Goal: Use online tool/utility: Utilize a website feature to perform a specific function

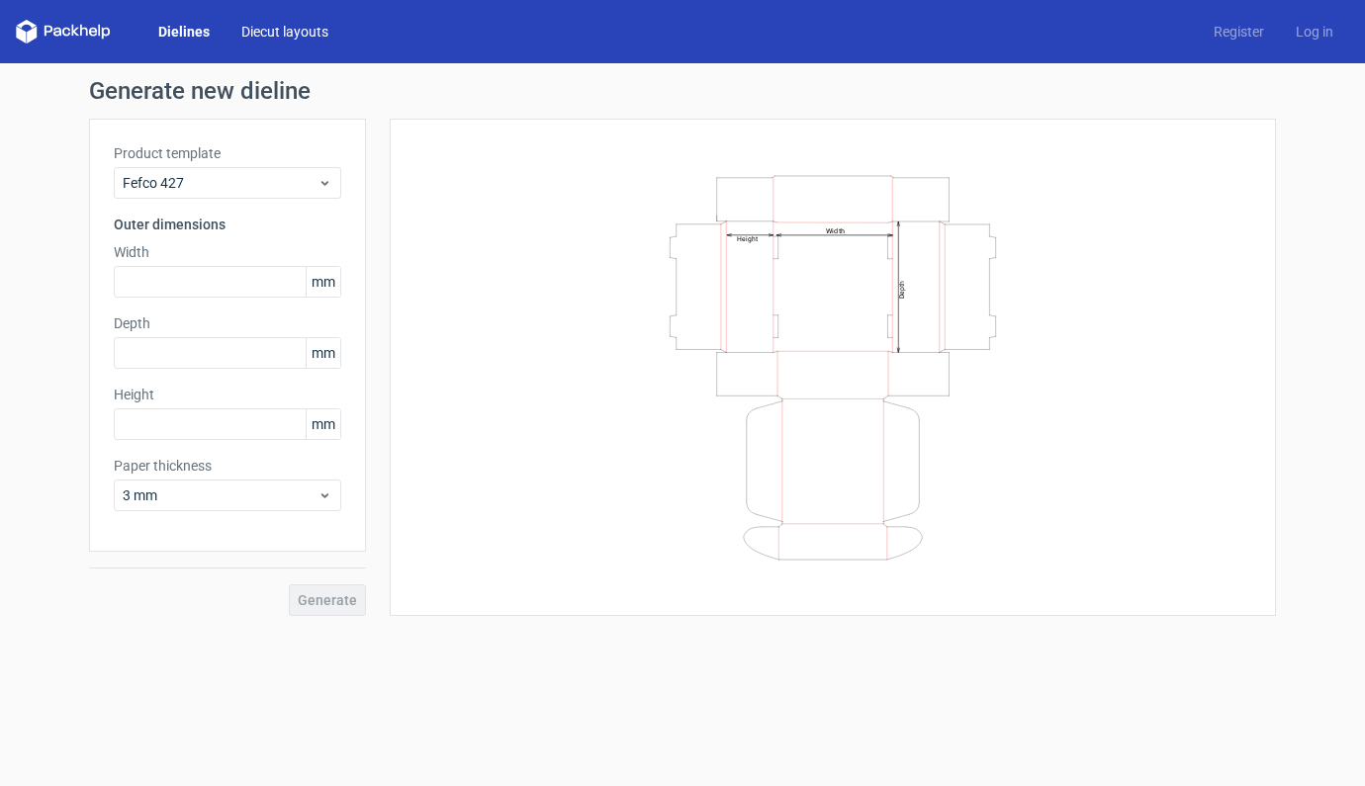
click at [282, 32] on link "Diecut layouts" at bounding box center [284, 32] width 119 height 20
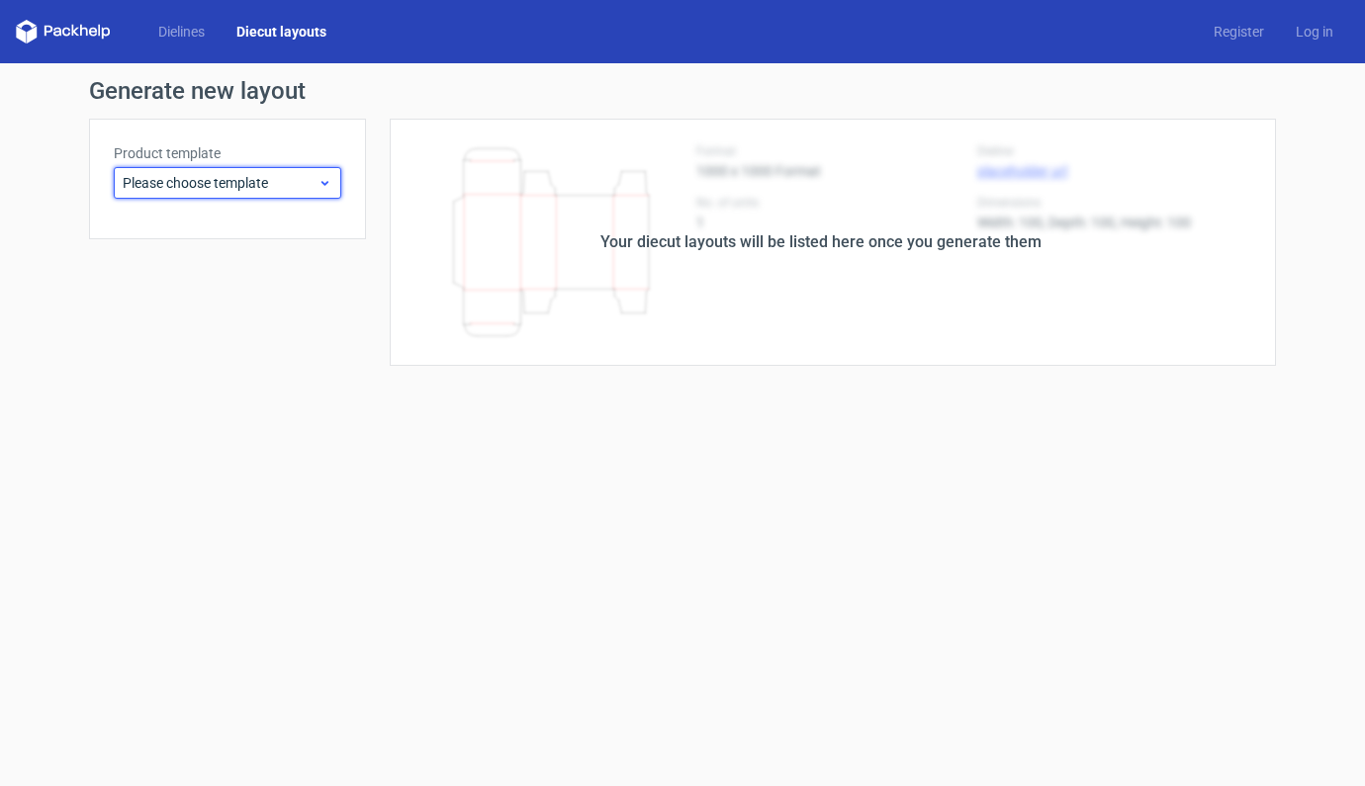
click at [319, 181] on icon at bounding box center [324, 183] width 15 height 16
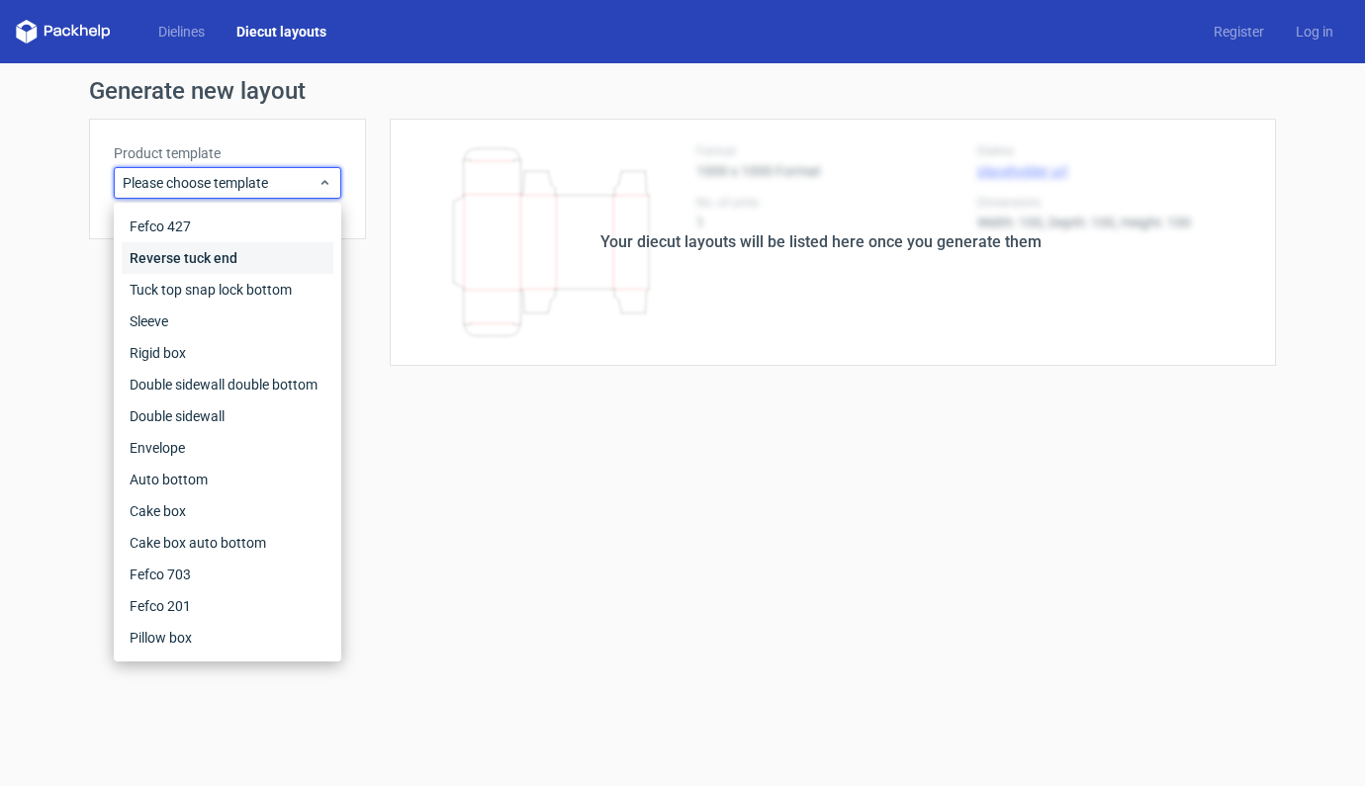
click at [223, 256] on div "Reverse tuck end" at bounding box center [228, 258] width 212 height 32
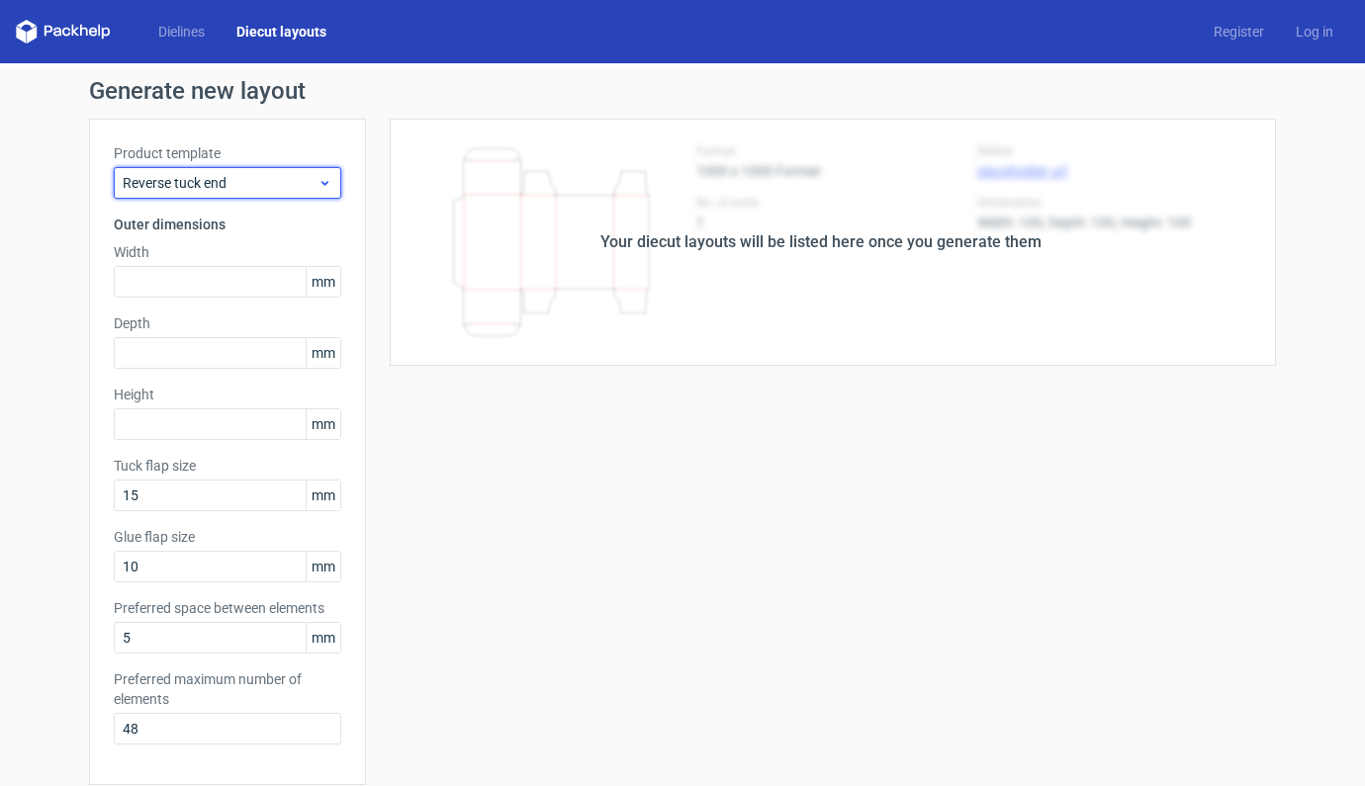
click at [317, 182] on icon at bounding box center [324, 183] width 15 height 16
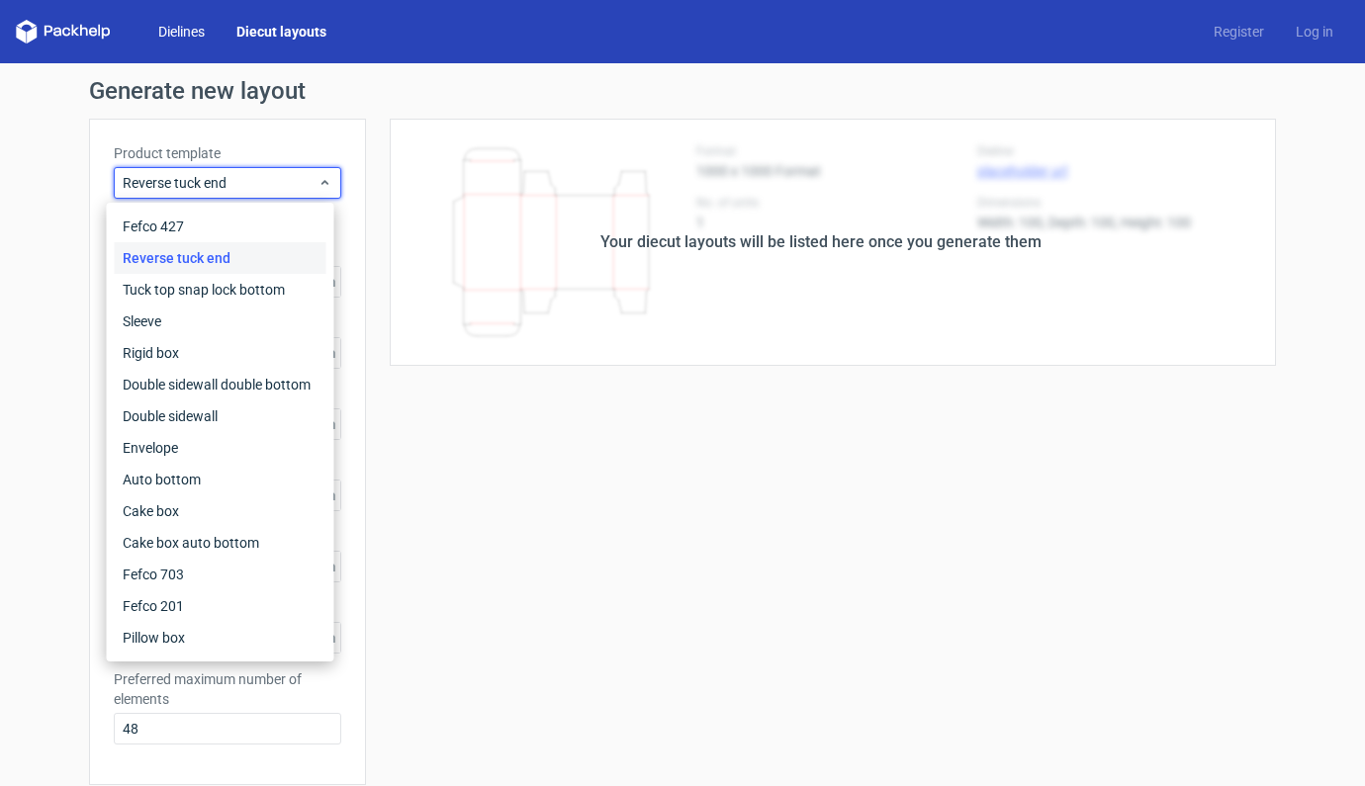
click at [172, 28] on link "Dielines" at bounding box center [181, 32] width 78 height 20
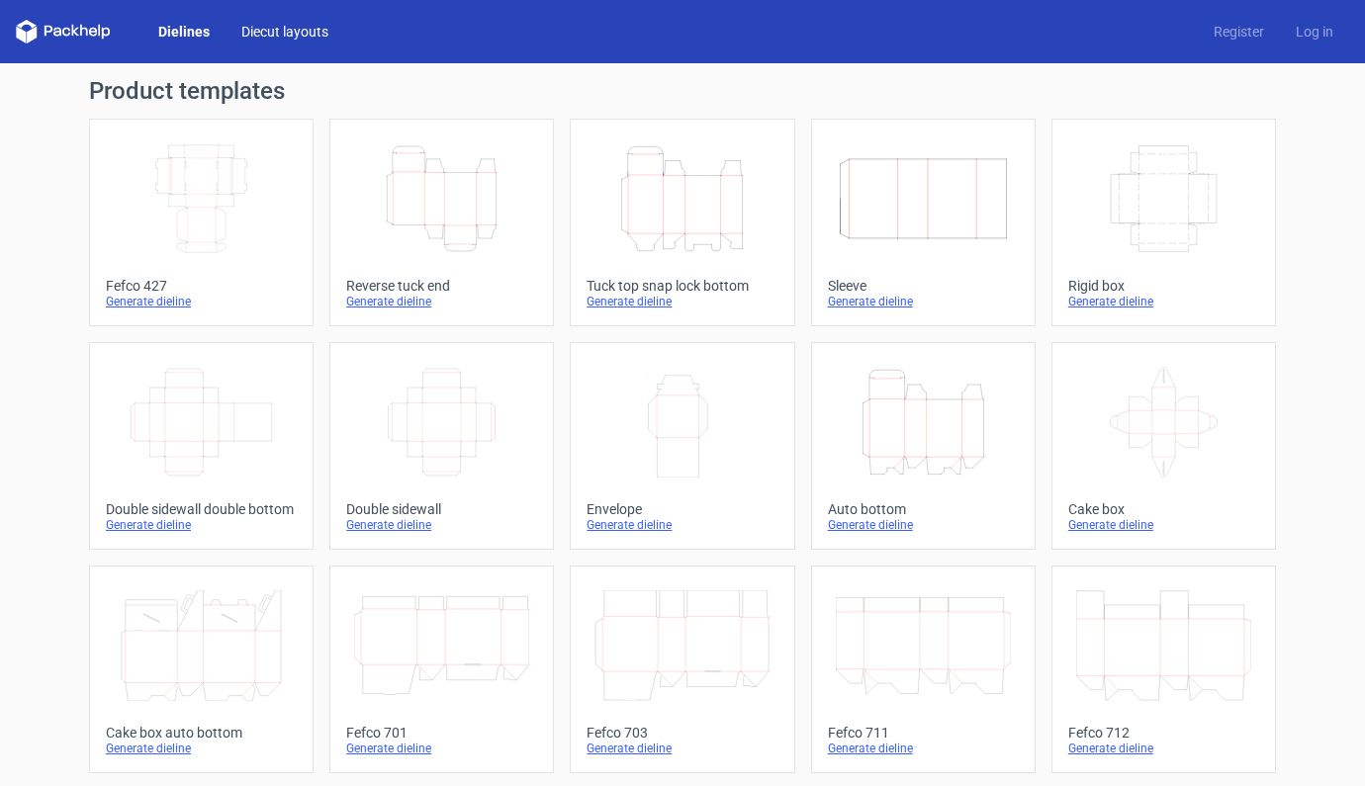
click at [300, 31] on link "Diecut layouts" at bounding box center [284, 32] width 119 height 20
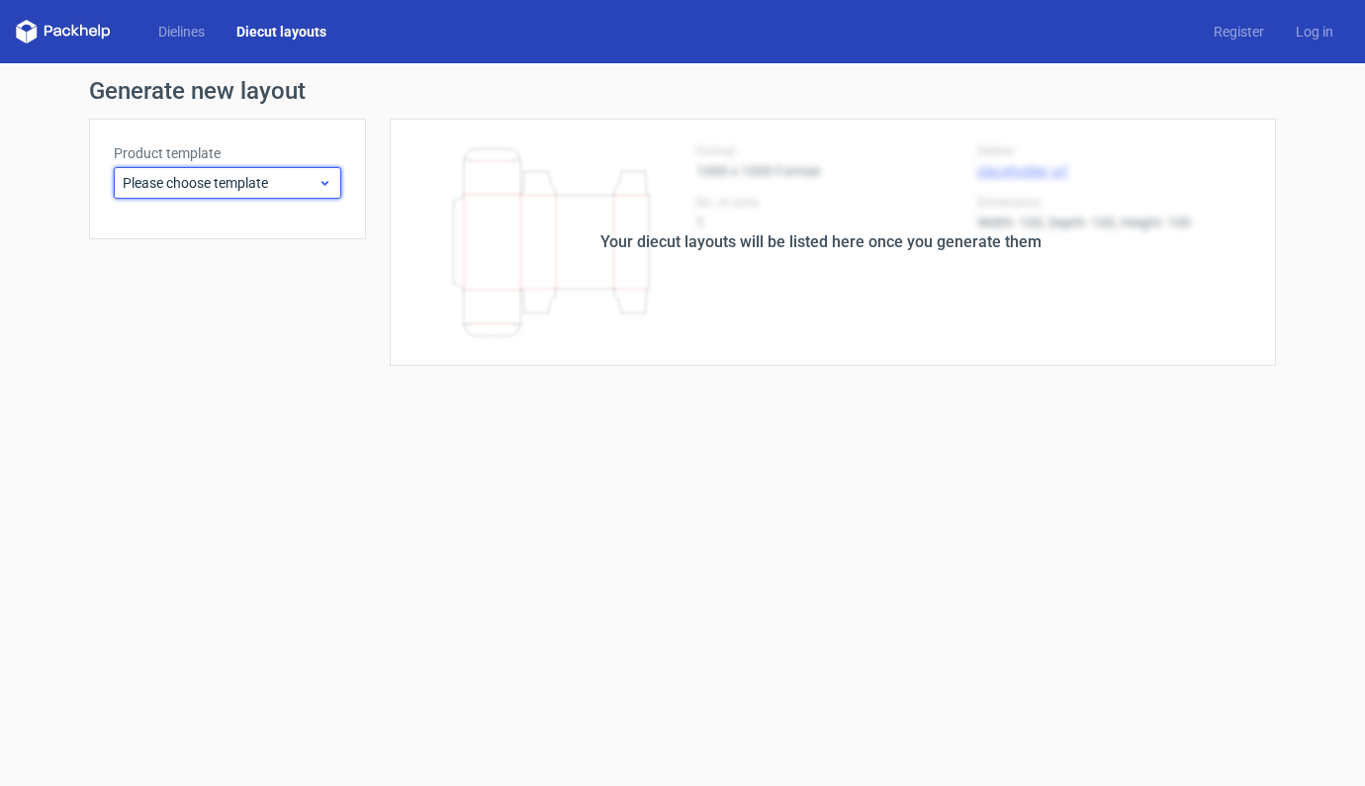
click at [330, 179] on icon at bounding box center [324, 183] width 15 height 16
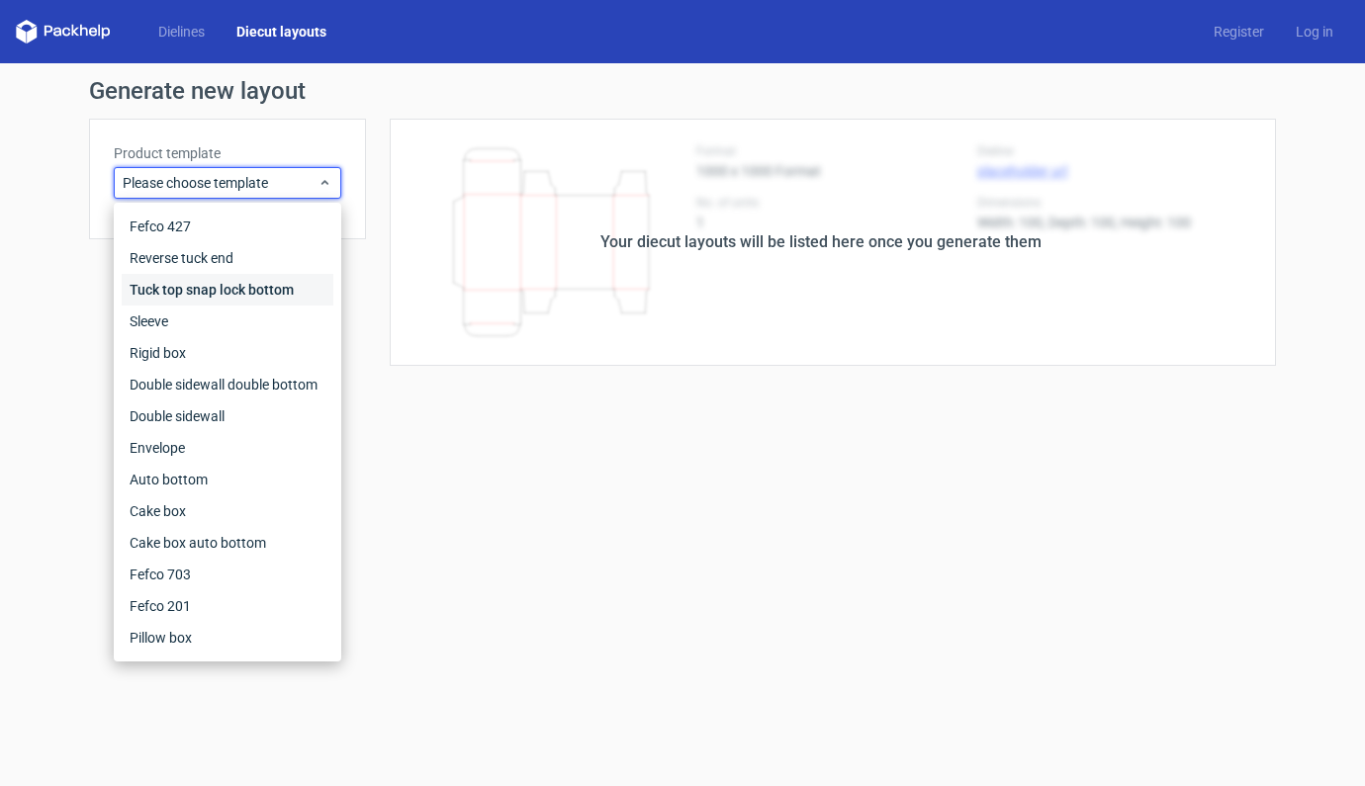
click at [259, 289] on div "Tuck top snap lock bottom" at bounding box center [228, 290] width 212 height 32
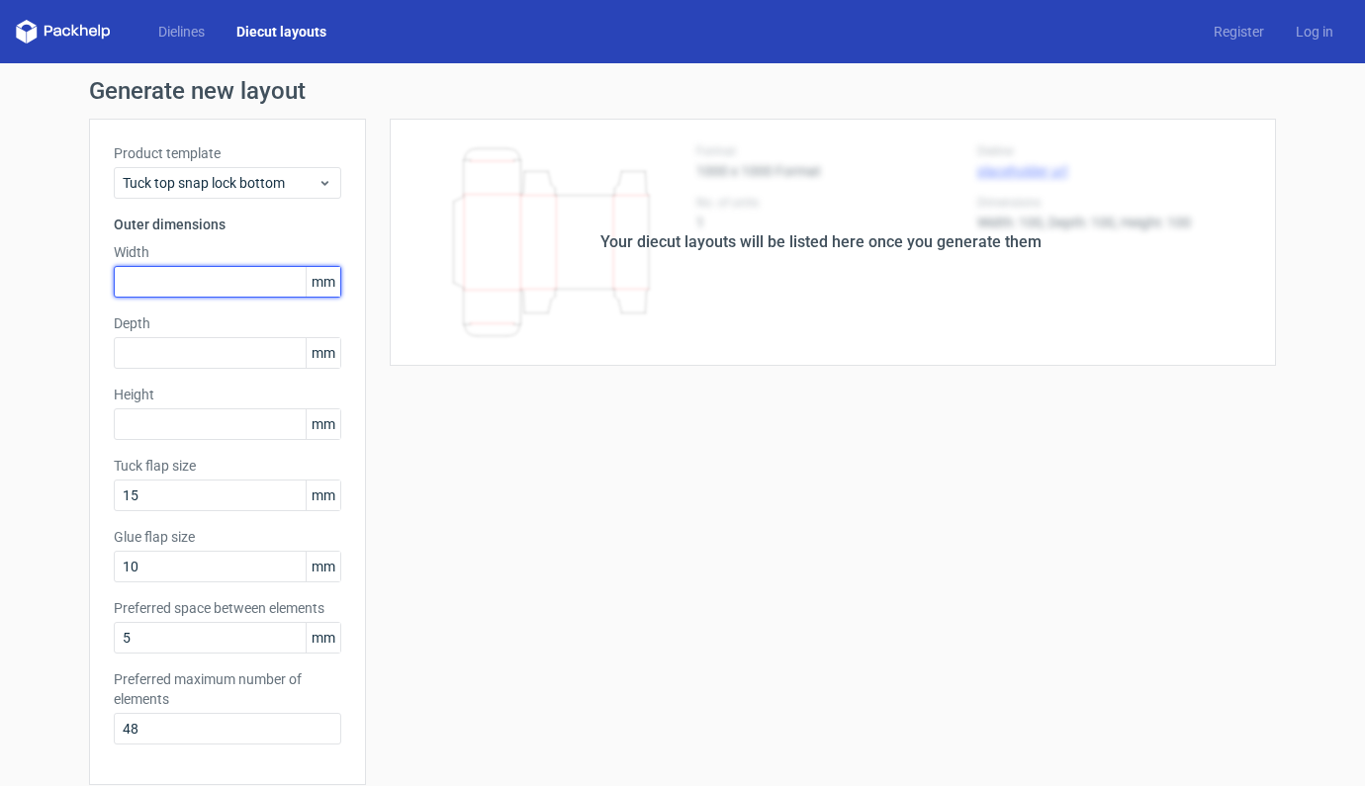
click at [203, 281] on input "text" at bounding box center [227, 282] width 227 height 32
type input "65"
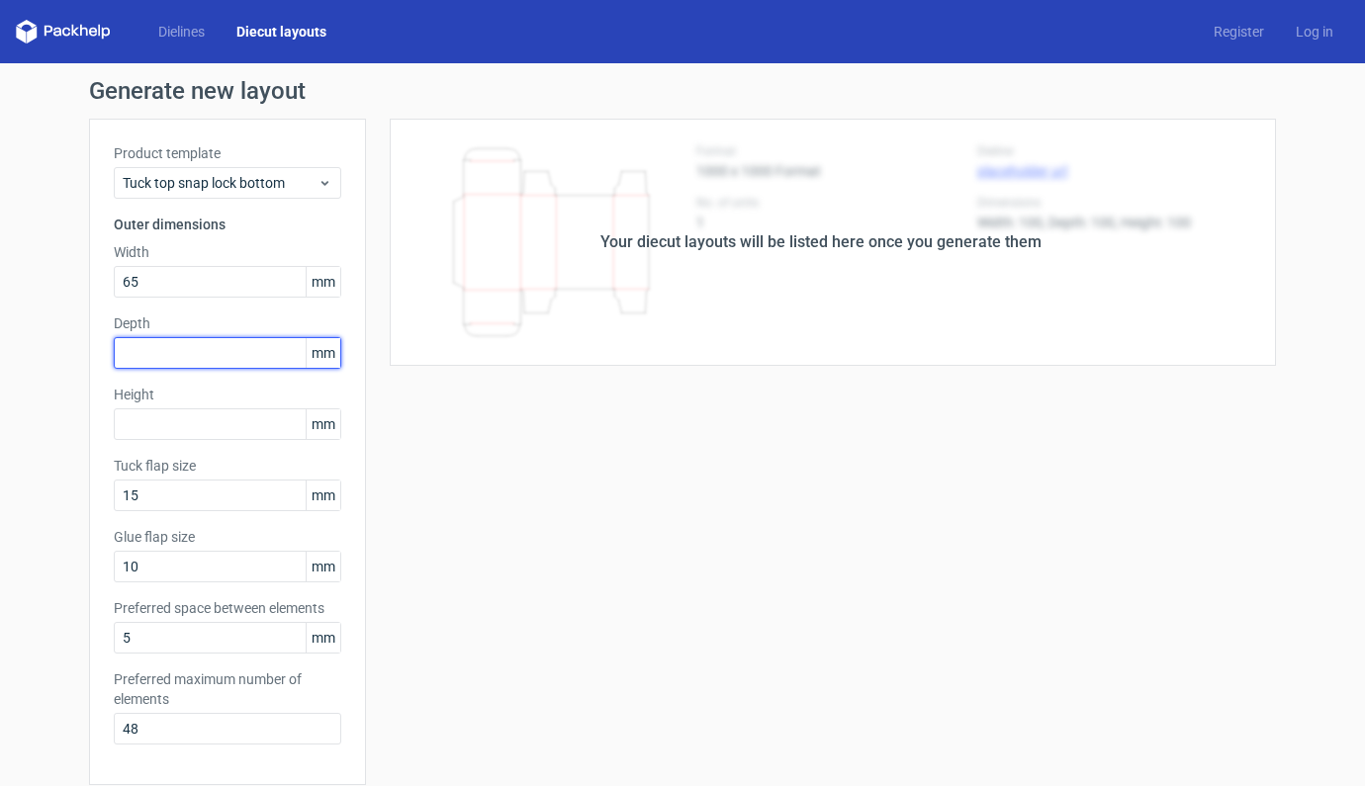
click at [198, 337] on input "text" at bounding box center [227, 353] width 227 height 32
type input "65"
click at [190, 407] on div "Height mm" at bounding box center [227, 412] width 227 height 55
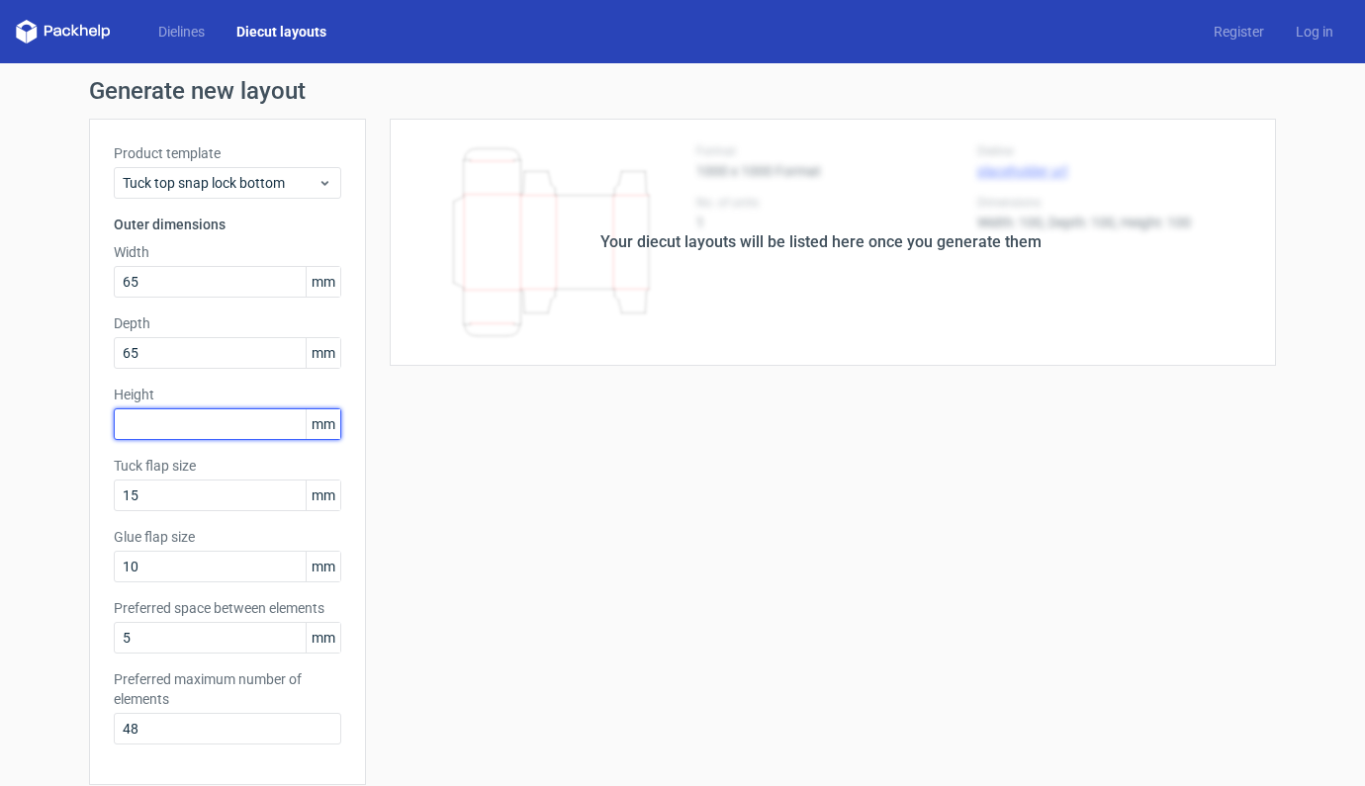
click at [186, 424] on input "text" at bounding box center [227, 424] width 227 height 32
type input "106"
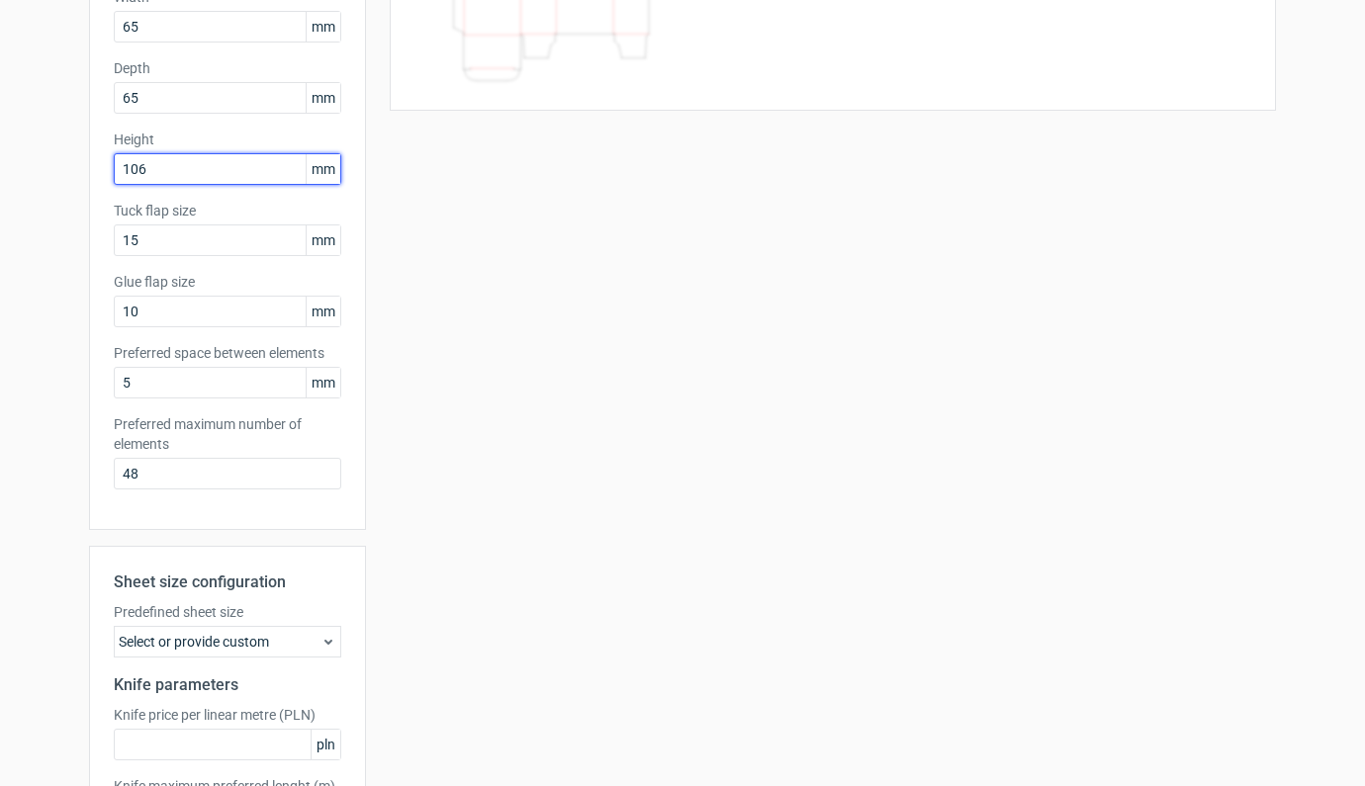
scroll to position [421, 0]
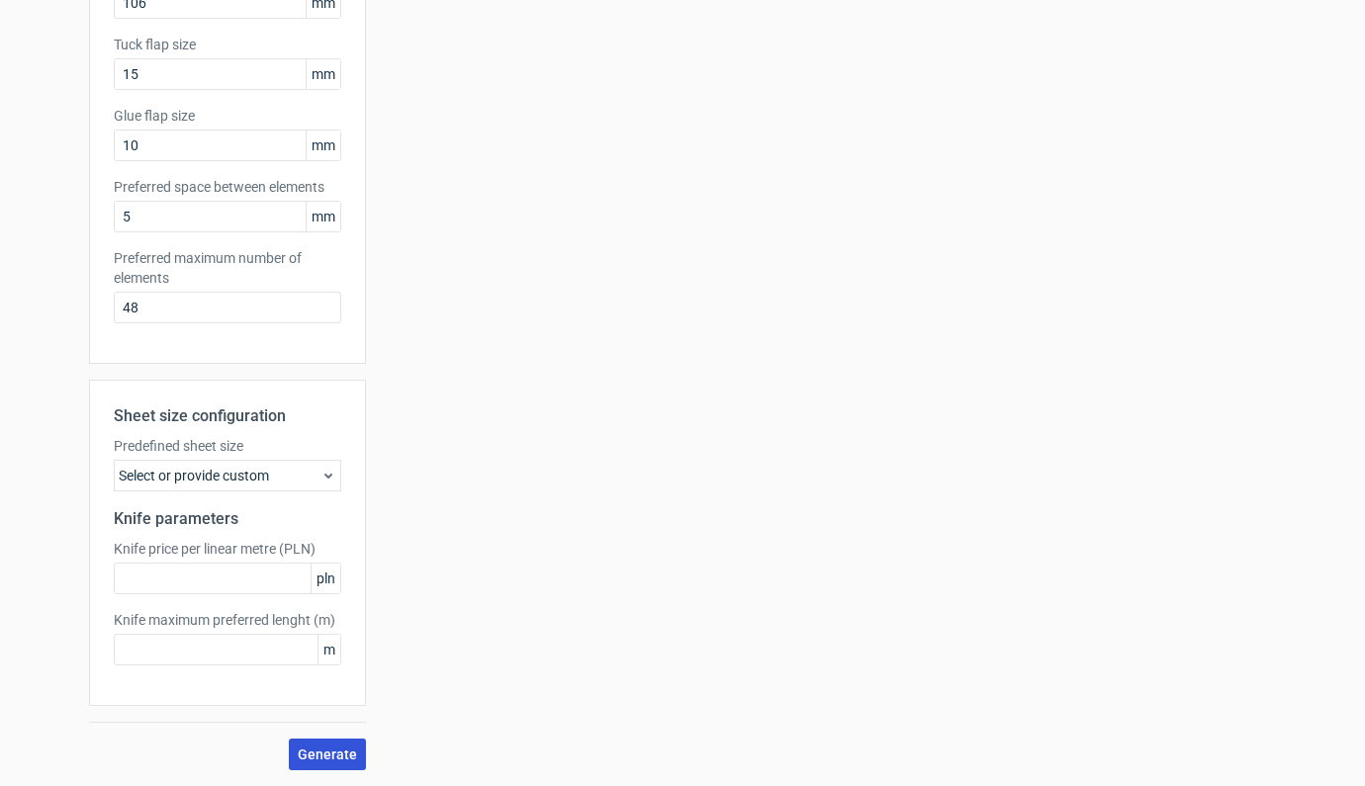
click at [328, 750] on span "Generate" at bounding box center [327, 755] width 59 height 14
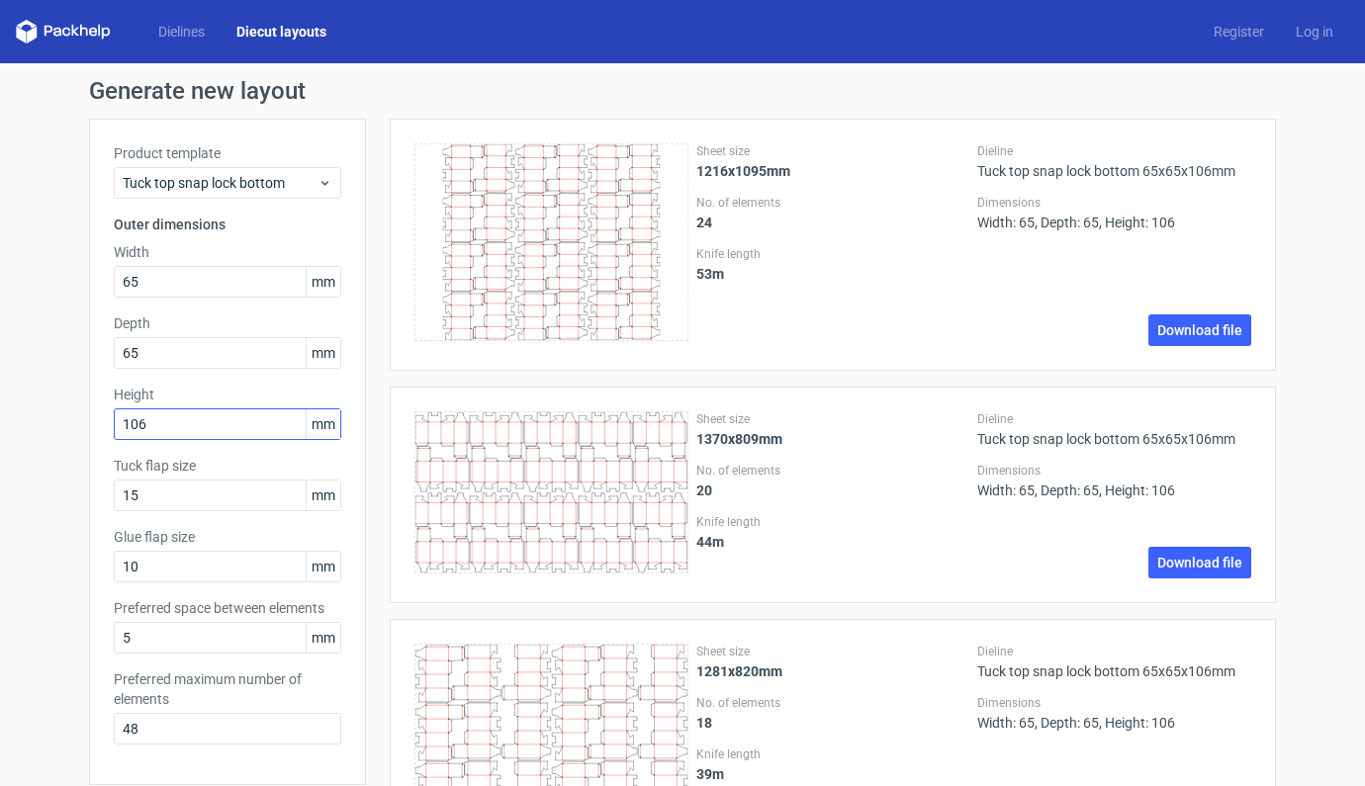
scroll to position [506, 0]
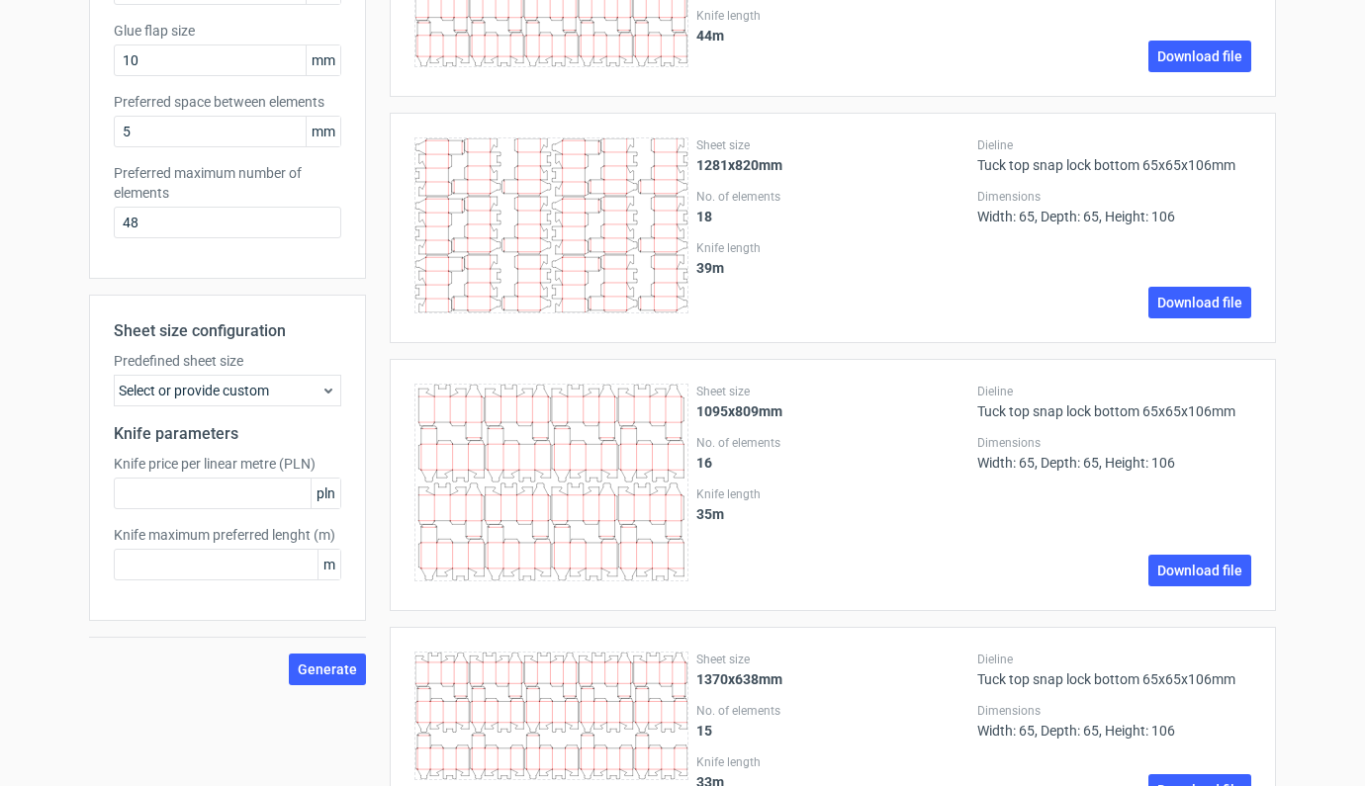
click at [275, 390] on div "Select or provide custom" at bounding box center [227, 391] width 227 height 32
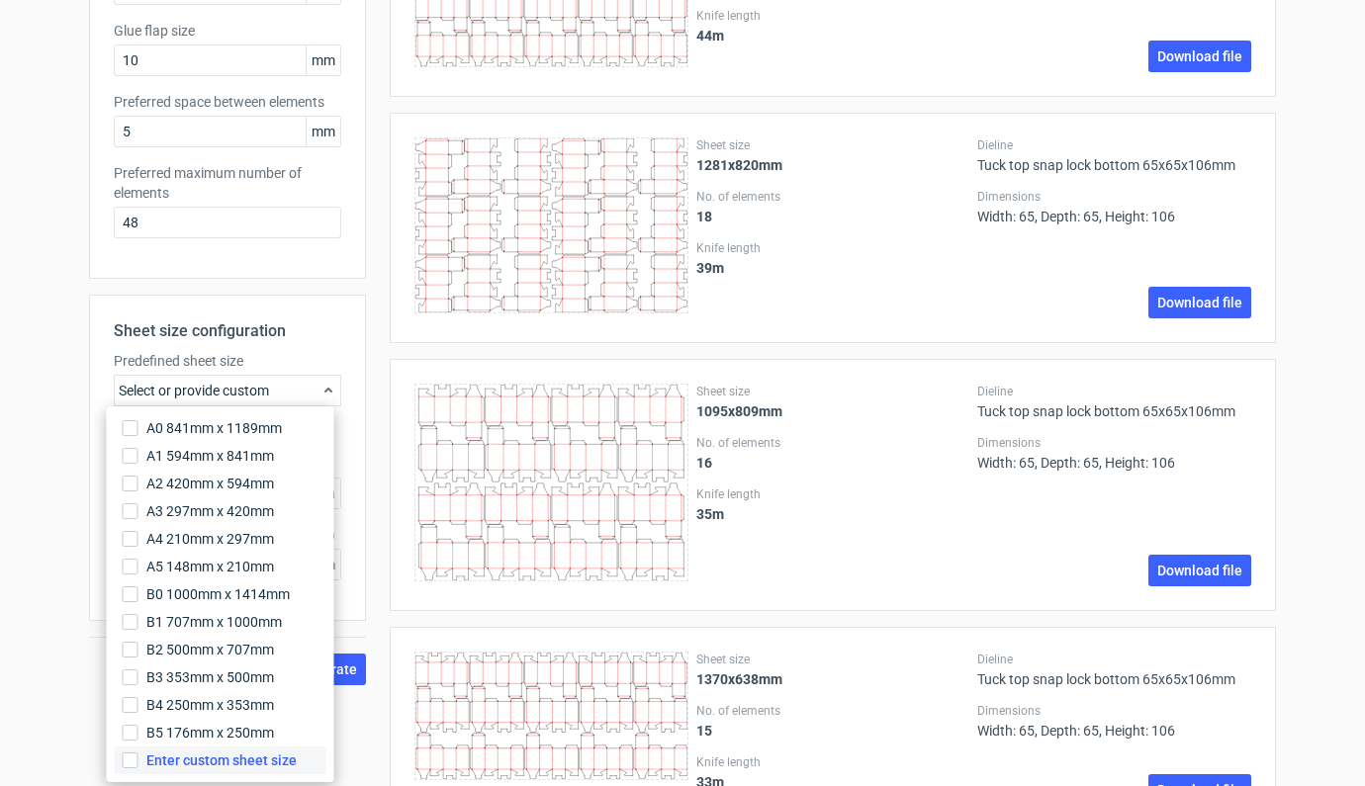
click at [209, 763] on span "Enter custom sheet size" at bounding box center [221, 760] width 150 height 20
click at [138, 763] on input "Enter custom sheet size" at bounding box center [131, 760] width 16 height 16
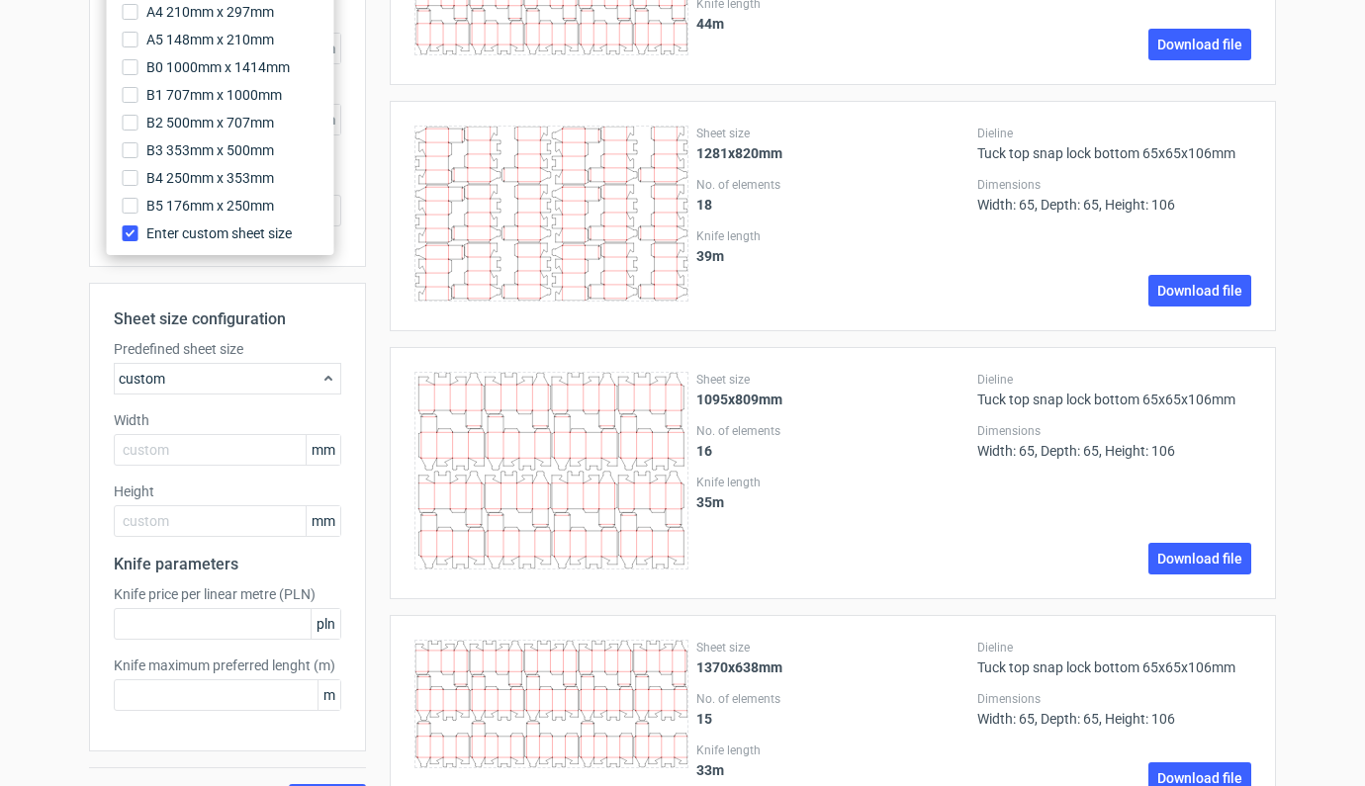
scroll to position [1037, 0]
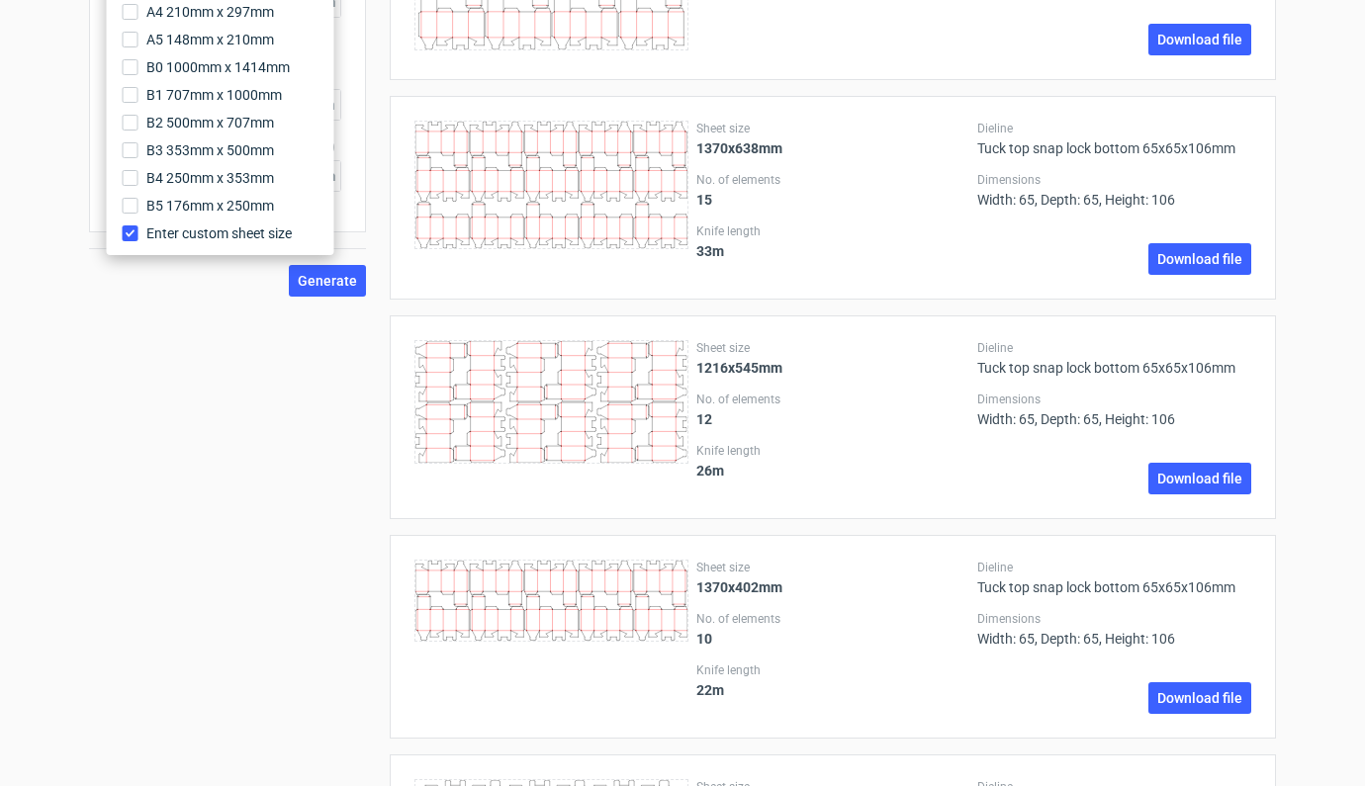
click at [175, 346] on div "Product template Tuck top snap lock bottom Outer dimensions Width 65 mm Depth 6…" at bounding box center [227, 752] width 277 height 3342
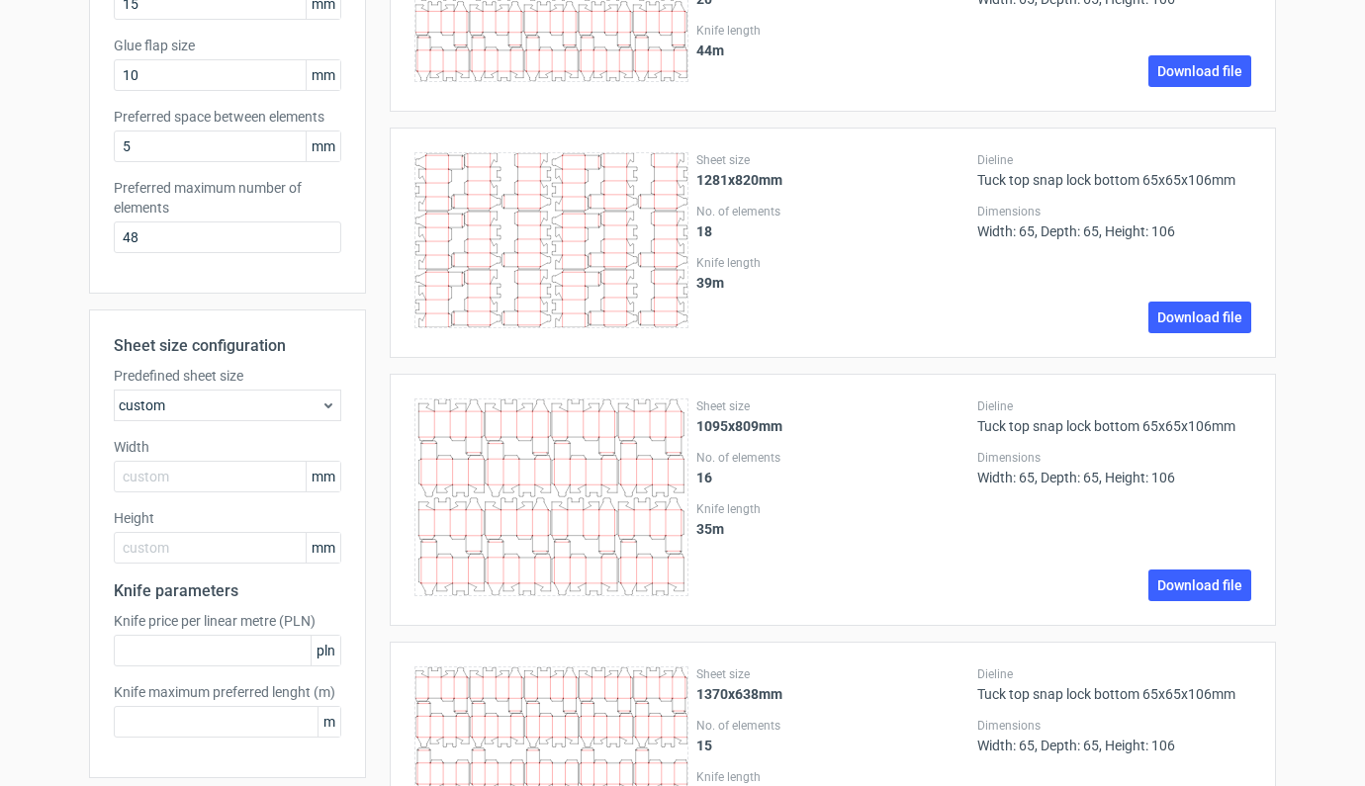
scroll to position [487, 0]
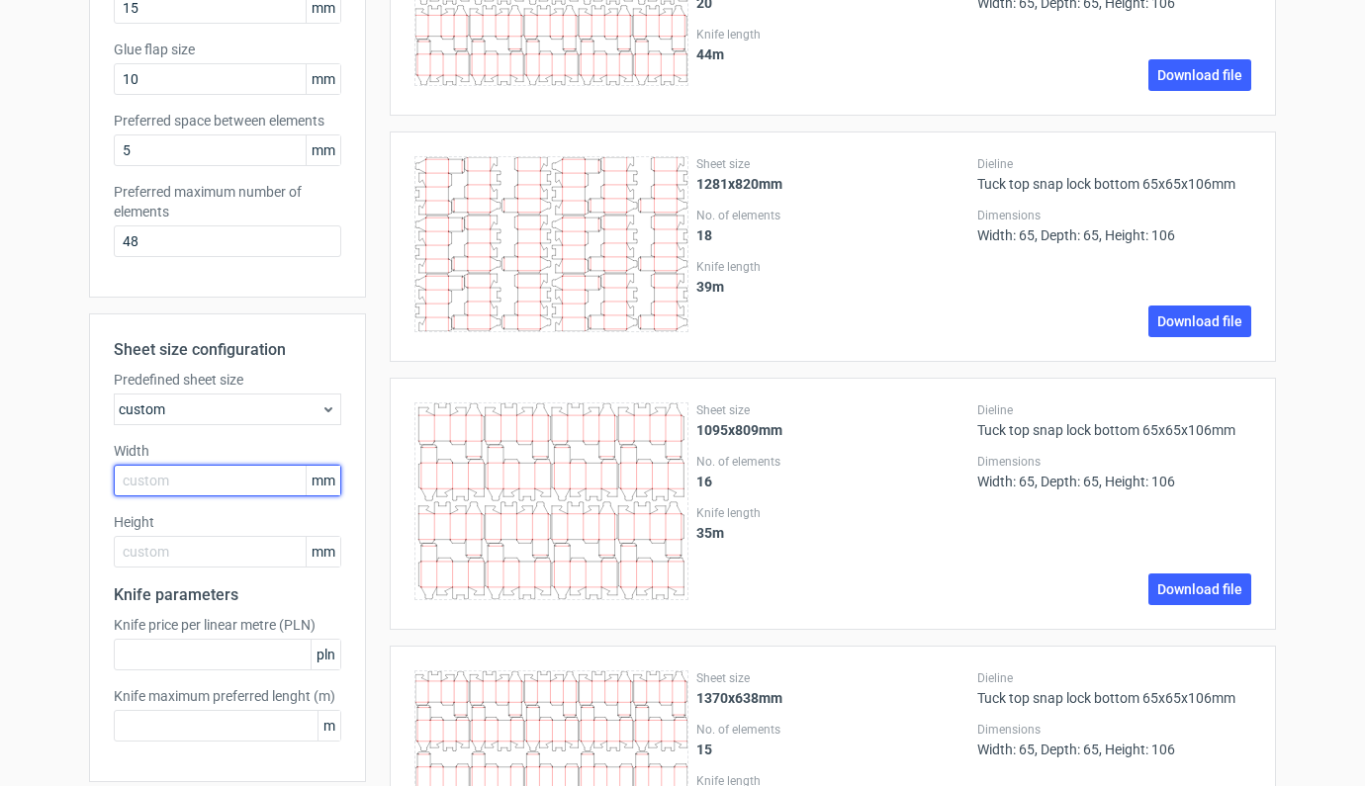
click at [178, 491] on input "text" at bounding box center [227, 481] width 227 height 32
type input "1000"
click at [180, 545] on input "text" at bounding box center [227, 552] width 227 height 32
type input "700"
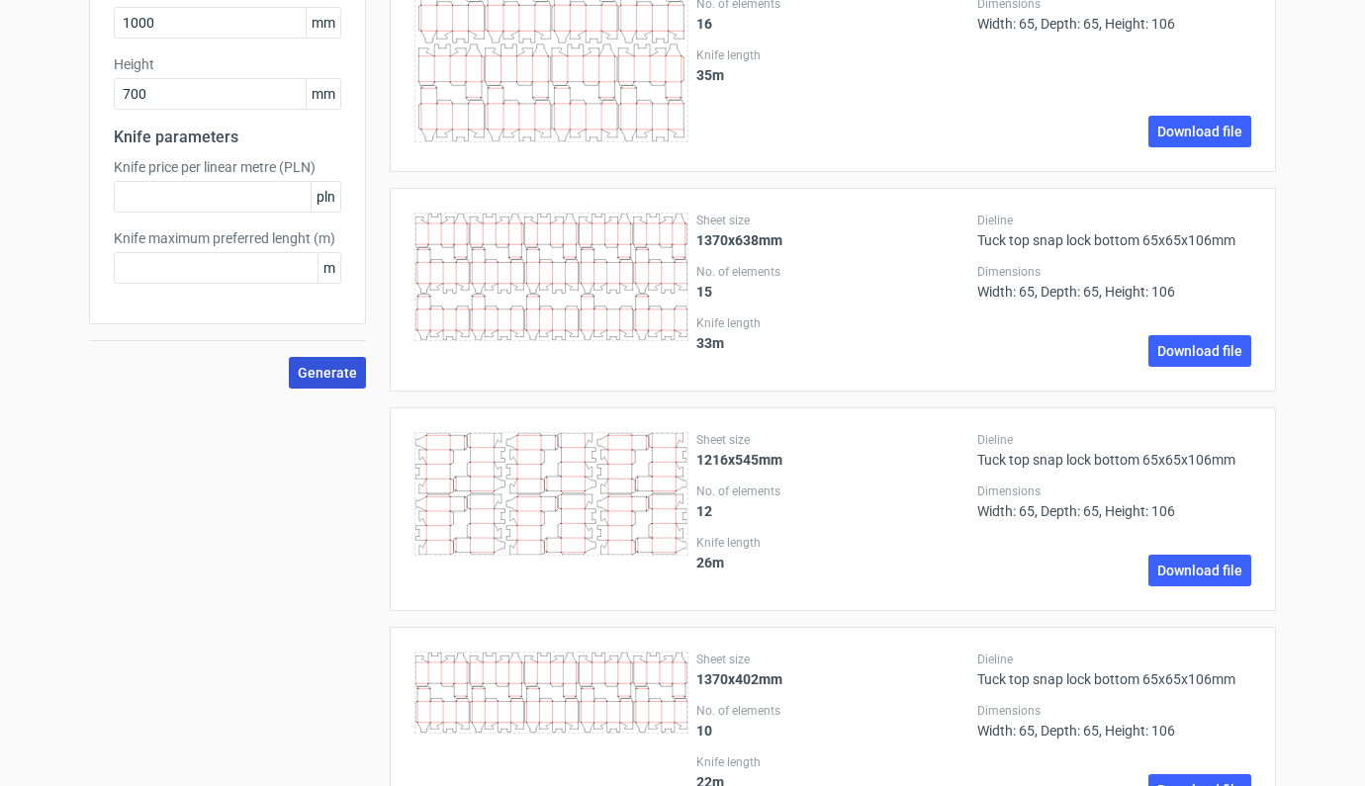
click at [314, 366] on span "Generate" at bounding box center [327, 373] width 59 height 14
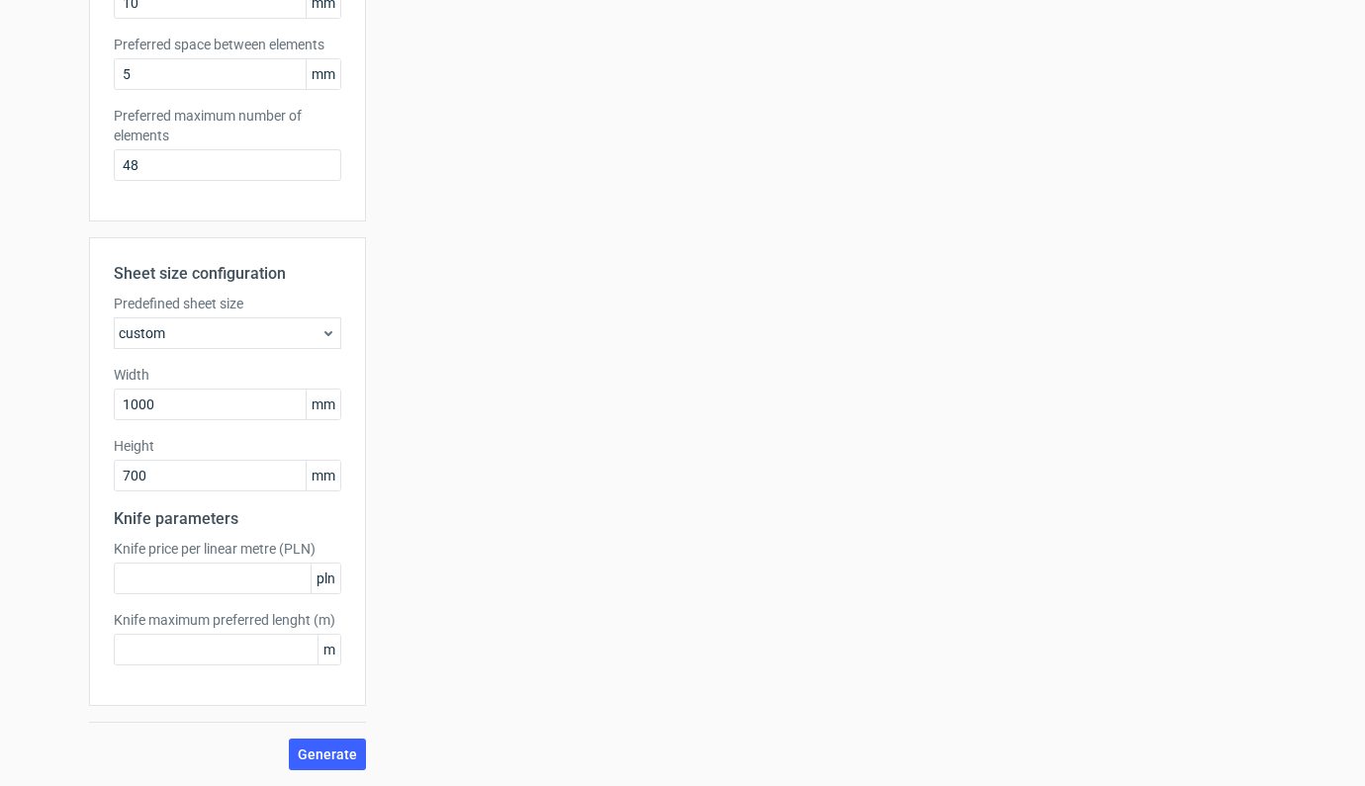
scroll to position [0, 0]
